Goal: Transaction & Acquisition: Purchase product/service

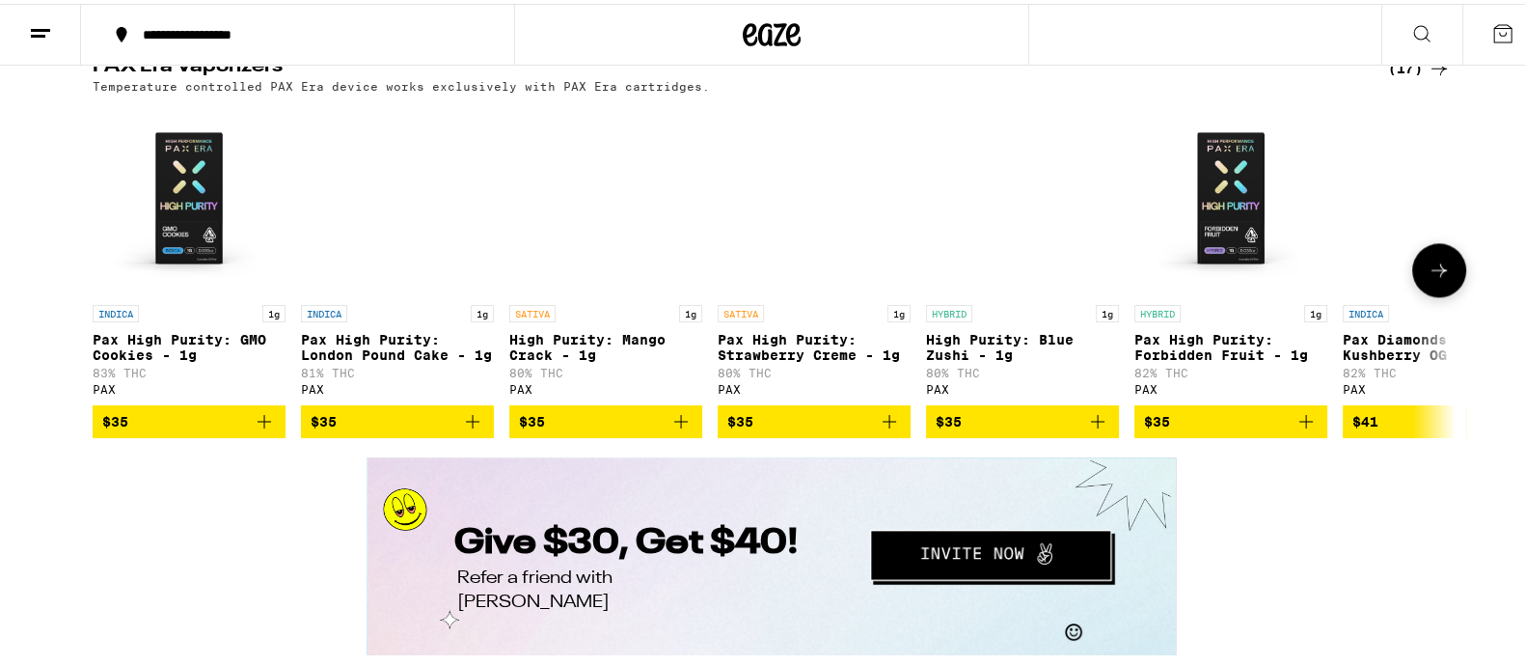
scroll to position [3375, 0]
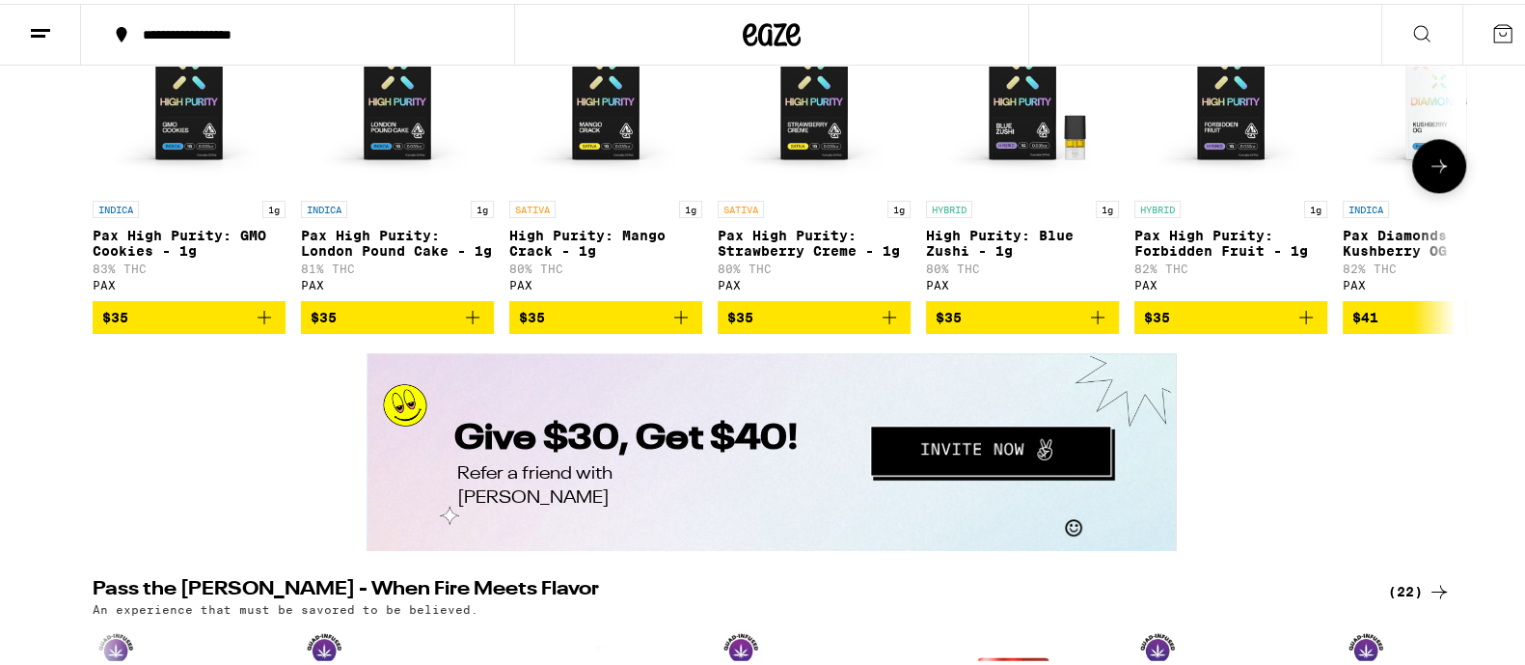
click at [1440, 174] on icon at bounding box center [1439, 161] width 23 height 23
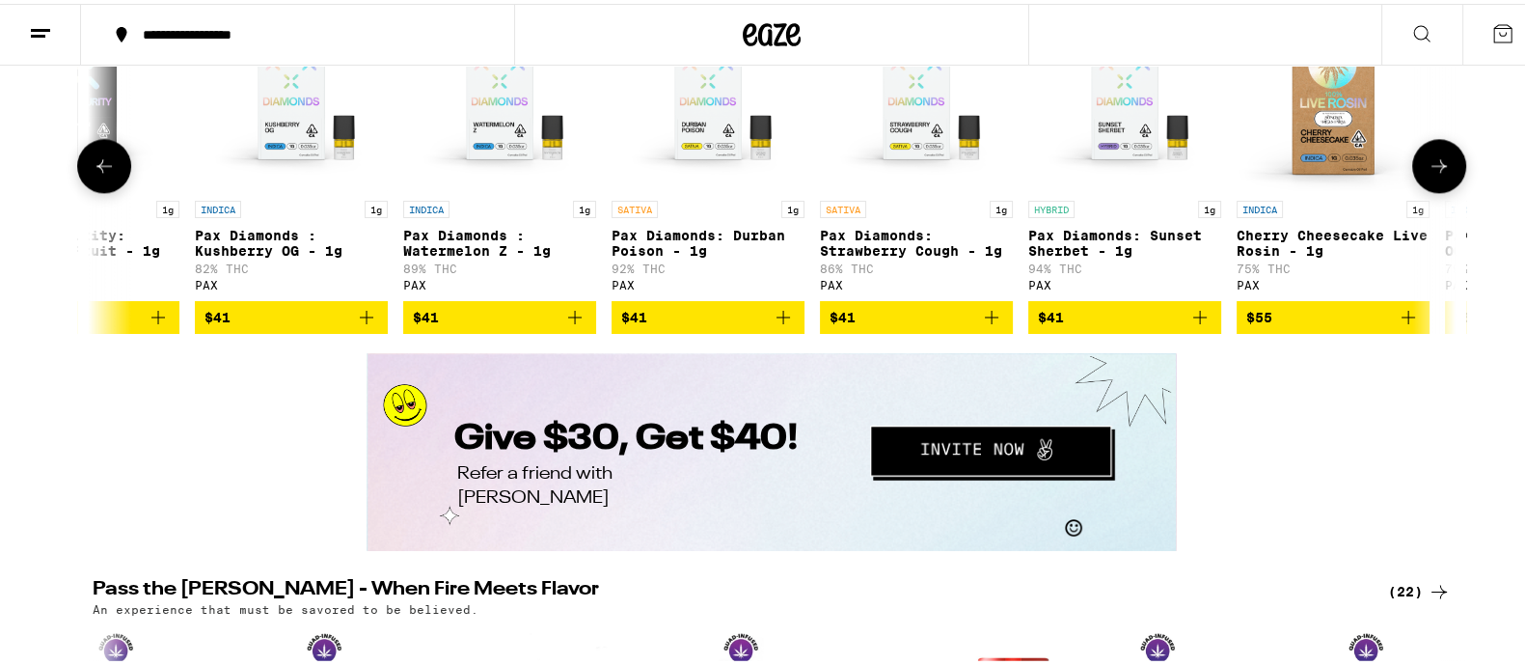
click at [1440, 174] on icon at bounding box center [1439, 161] width 23 height 23
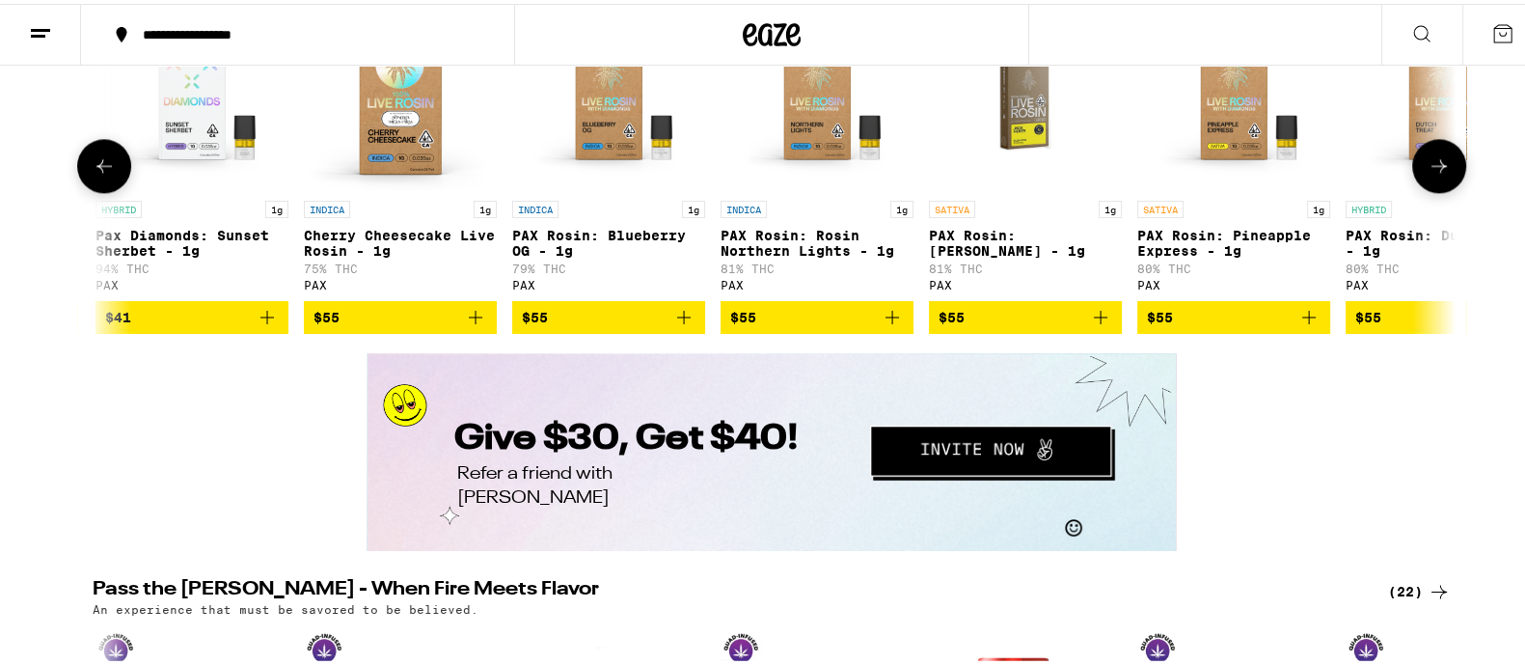
scroll to position [0, 2183]
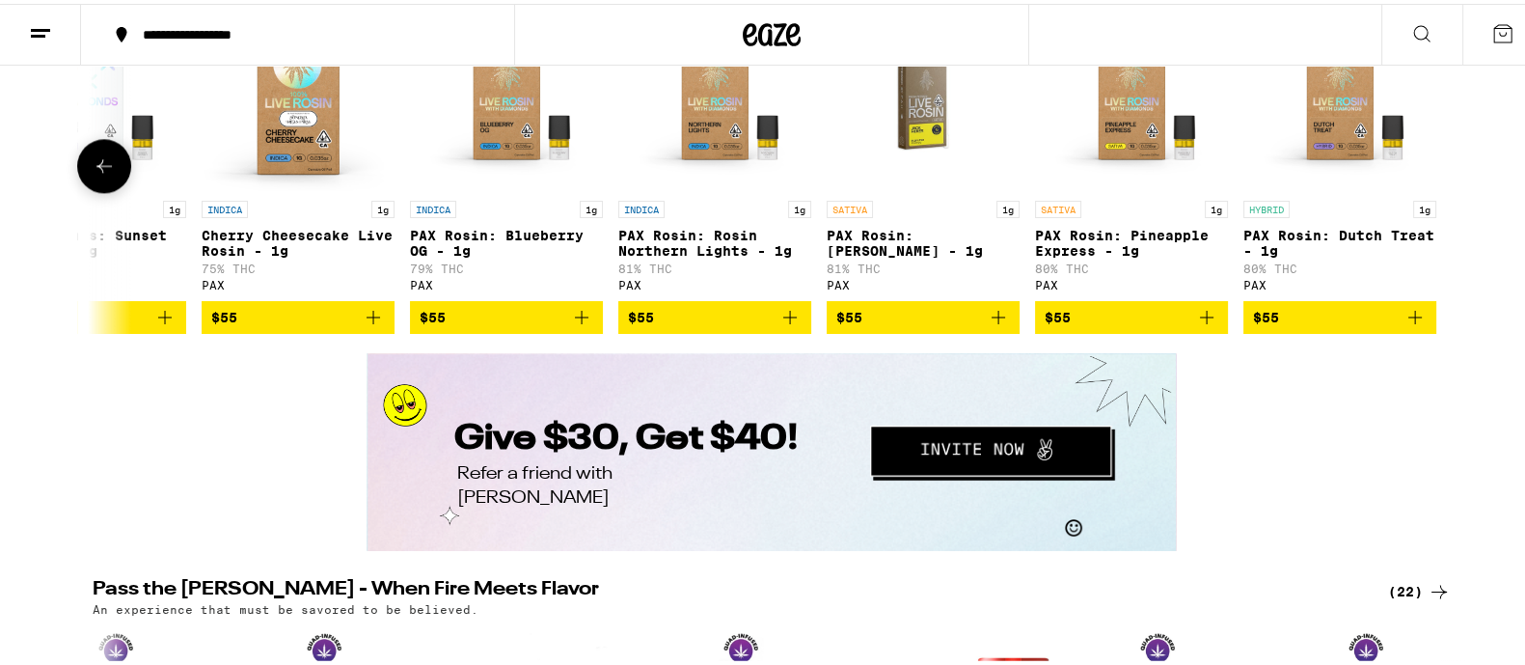
click at [1440, 189] on div at bounding box center [1439, 162] width 54 height 54
